Goal: Find specific page/section: Find specific page/section

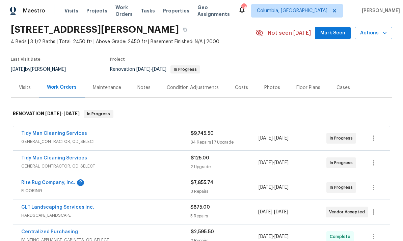
scroll to position [28, 0]
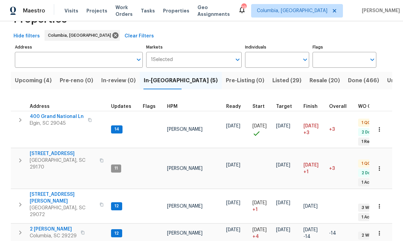
scroll to position [23, 0]
click at [76, 81] on span "Pre-reno (0)" at bounding box center [76, 80] width 33 height 9
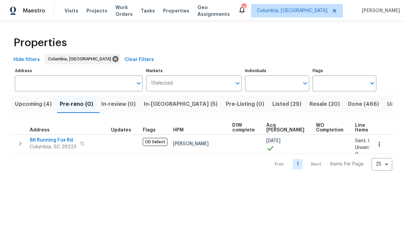
click at [35, 109] on span "Upcoming (4)" at bounding box center [33, 104] width 37 height 9
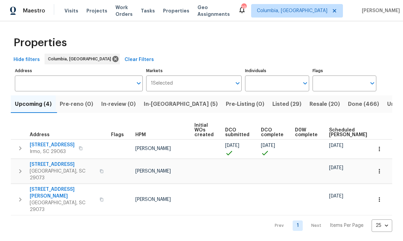
click at [48, 143] on span "105 Kenton Ct" at bounding box center [52, 145] width 45 height 7
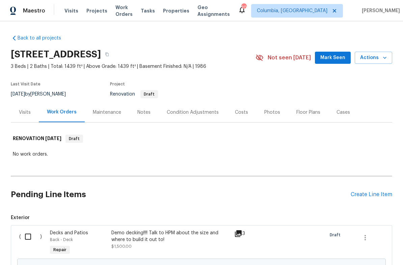
click at [267, 115] on div "Photos" at bounding box center [272, 112] width 16 height 7
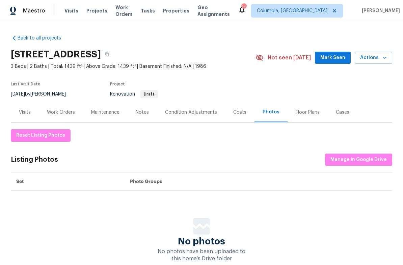
click at [304, 113] on div "Floor Plans" at bounding box center [307, 112] width 24 height 7
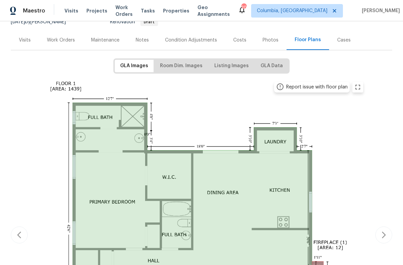
scroll to position [73, 0]
click at [176, 66] on span "Room Dim. Images" at bounding box center [181, 65] width 43 height 8
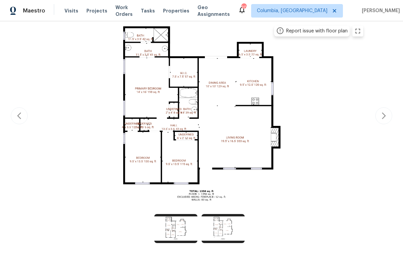
scroll to position [129, 0]
